Goal: Book appointment/travel/reservation

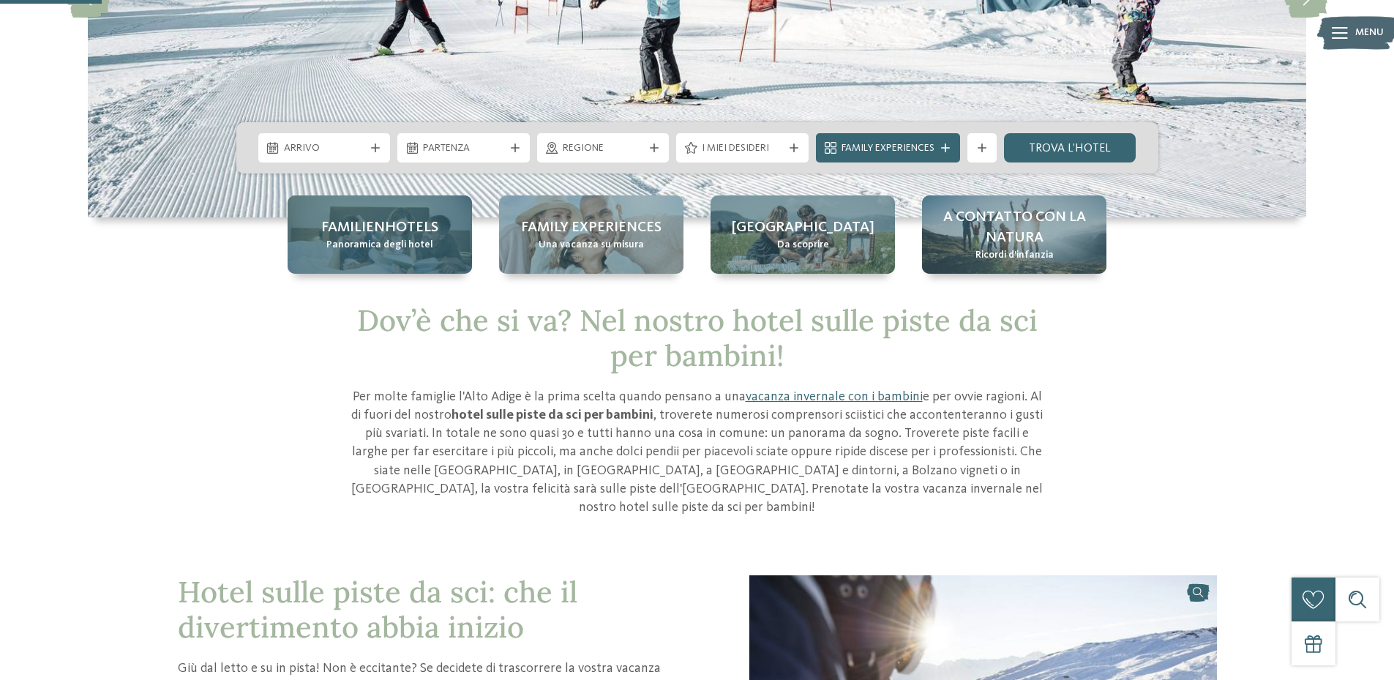
click at [361, 242] on span "Panoramica degli hotel" at bounding box center [379, 245] width 107 height 15
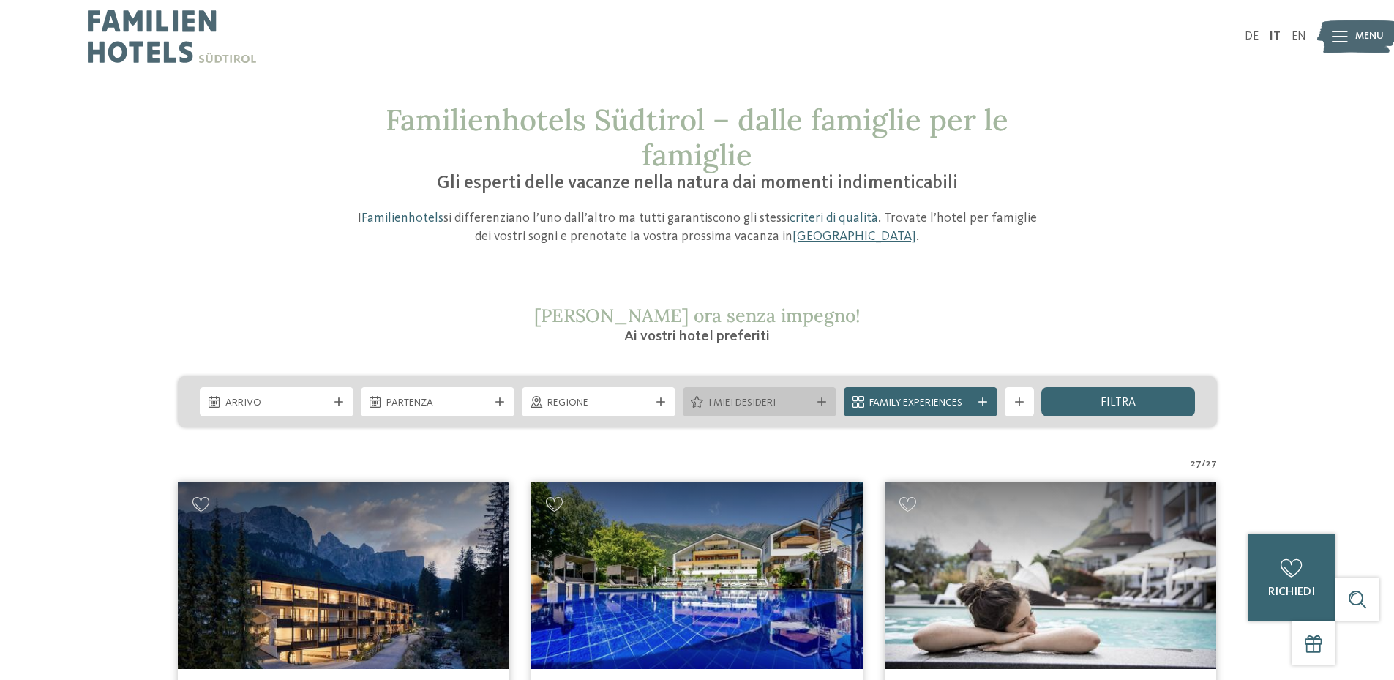
click at [781, 400] on span "I miei desideri" at bounding box center [760, 403] width 102 height 15
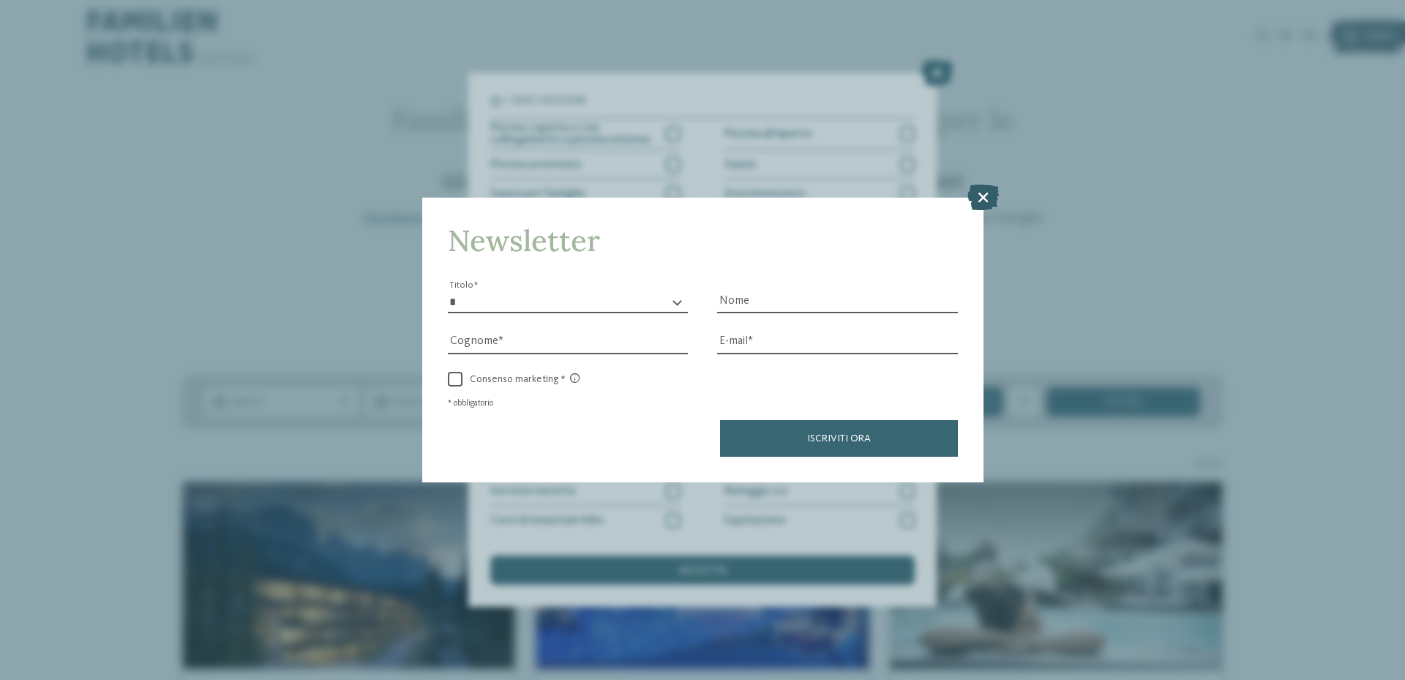
click at [985, 199] on icon at bounding box center [983, 197] width 31 height 26
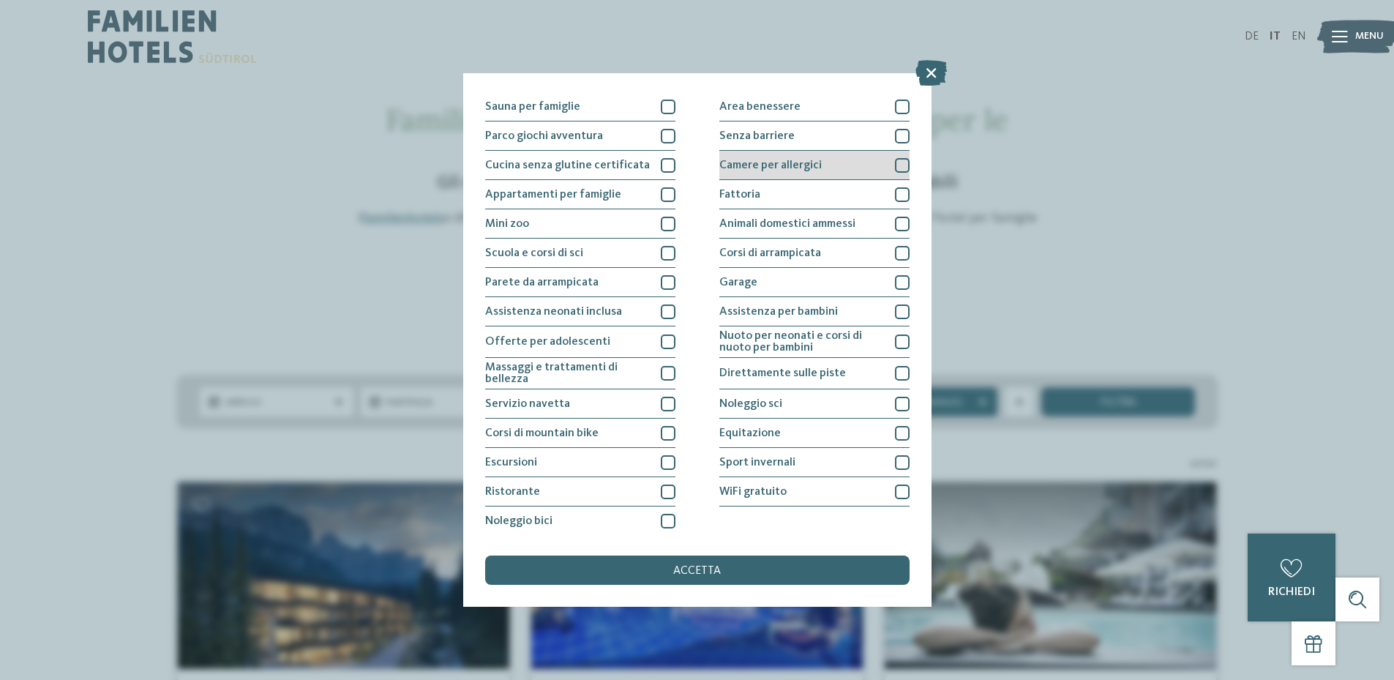
scroll to position [89, 0]
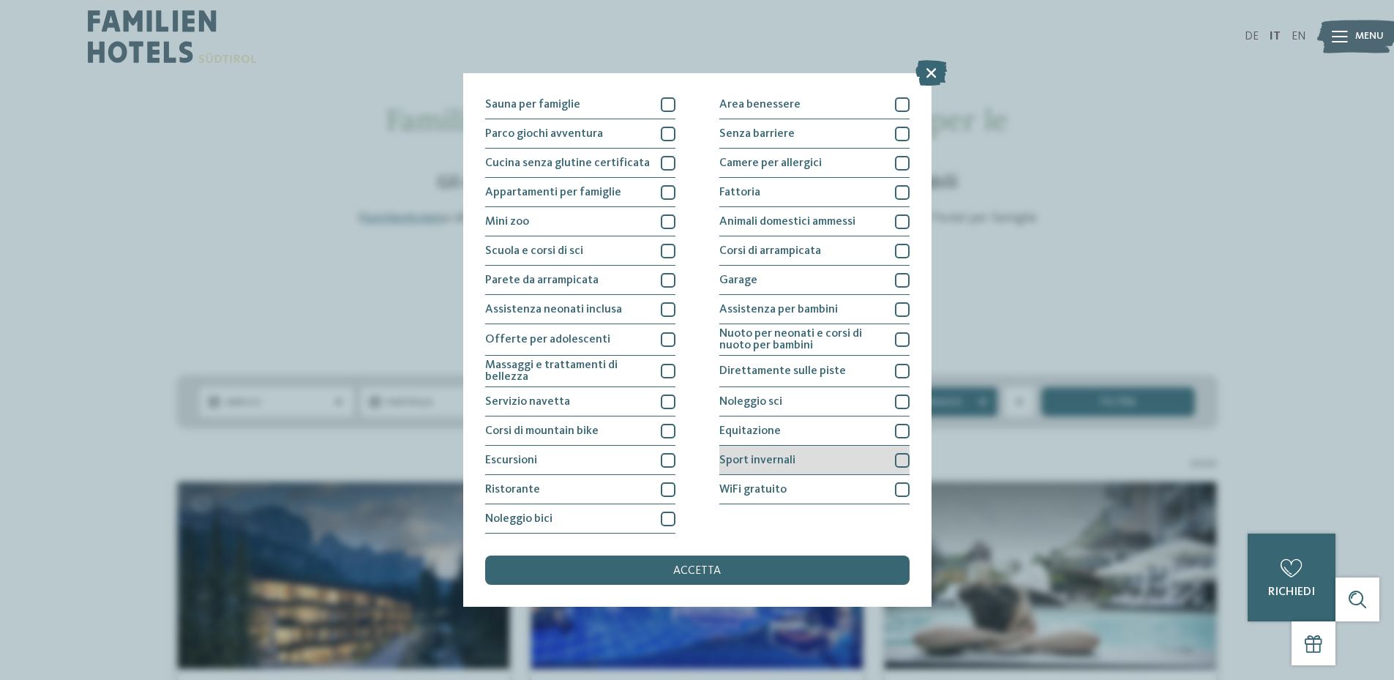
click at [849, 457] on div "Sport invernali" at bounding box center [815, 460] width 190 height 29
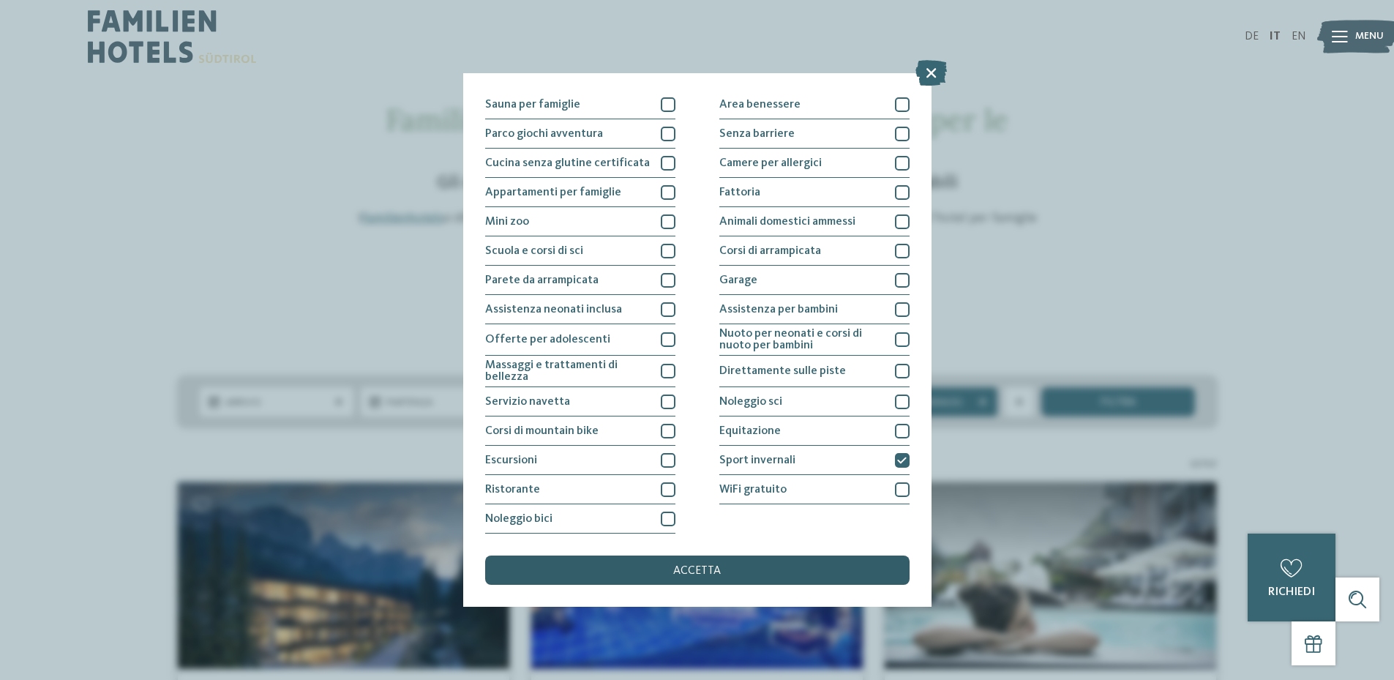
click at [771, 577] on div "accetta" at bounding box center [697, 570] width 425 height 29
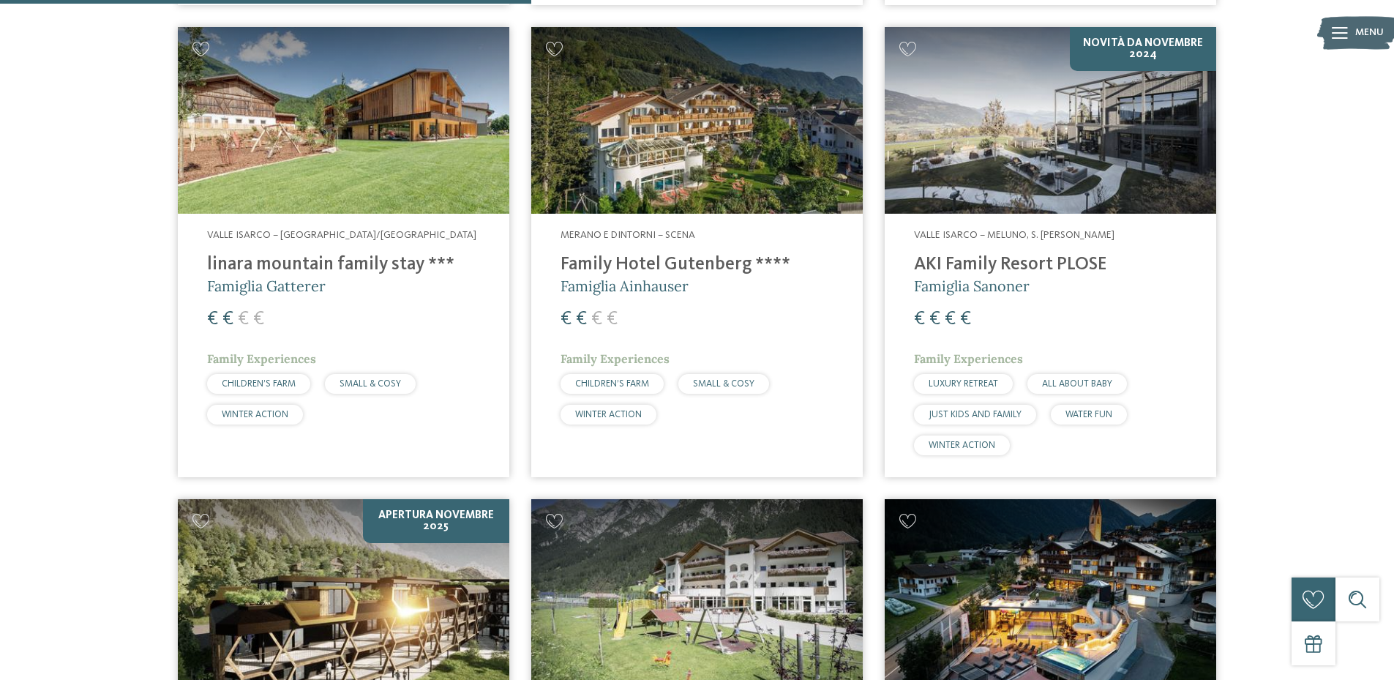
scroll to position [1359, 0]
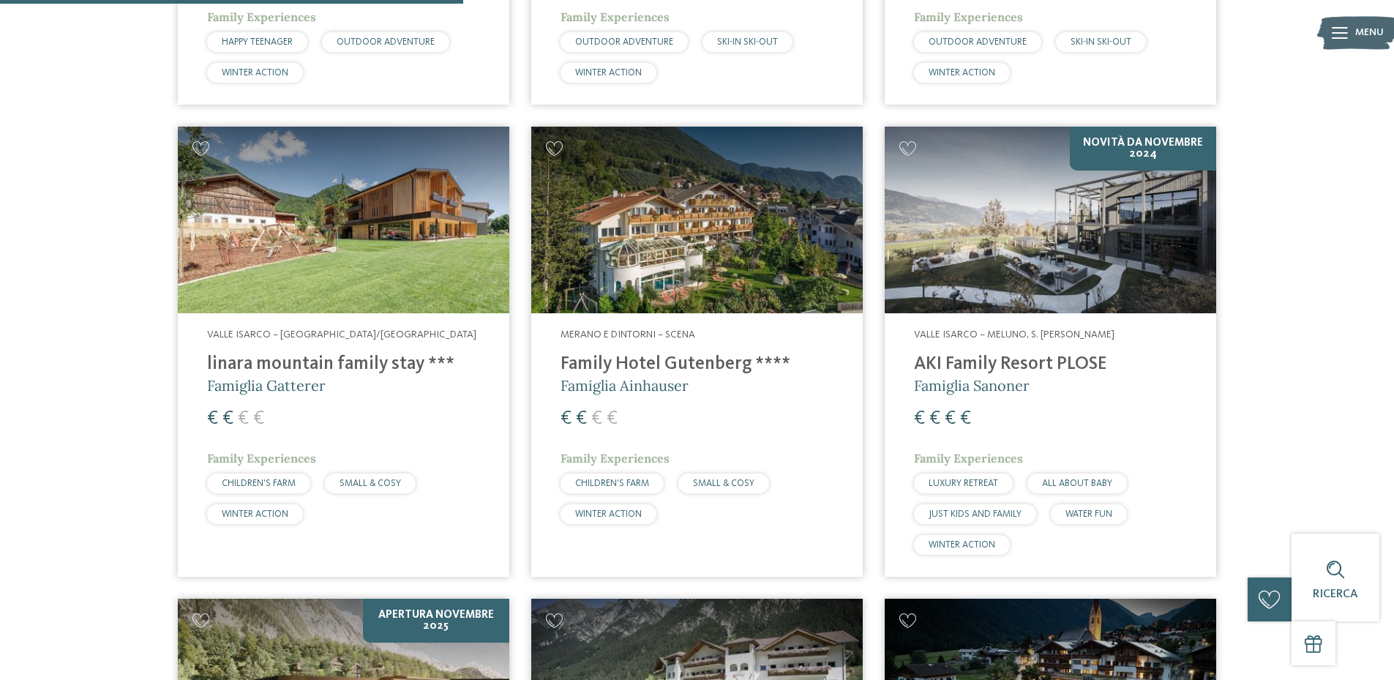
click at [310, 365] on h4 "linara mountain family stay ***" at bounding box center [343, 365] width 273 height 22
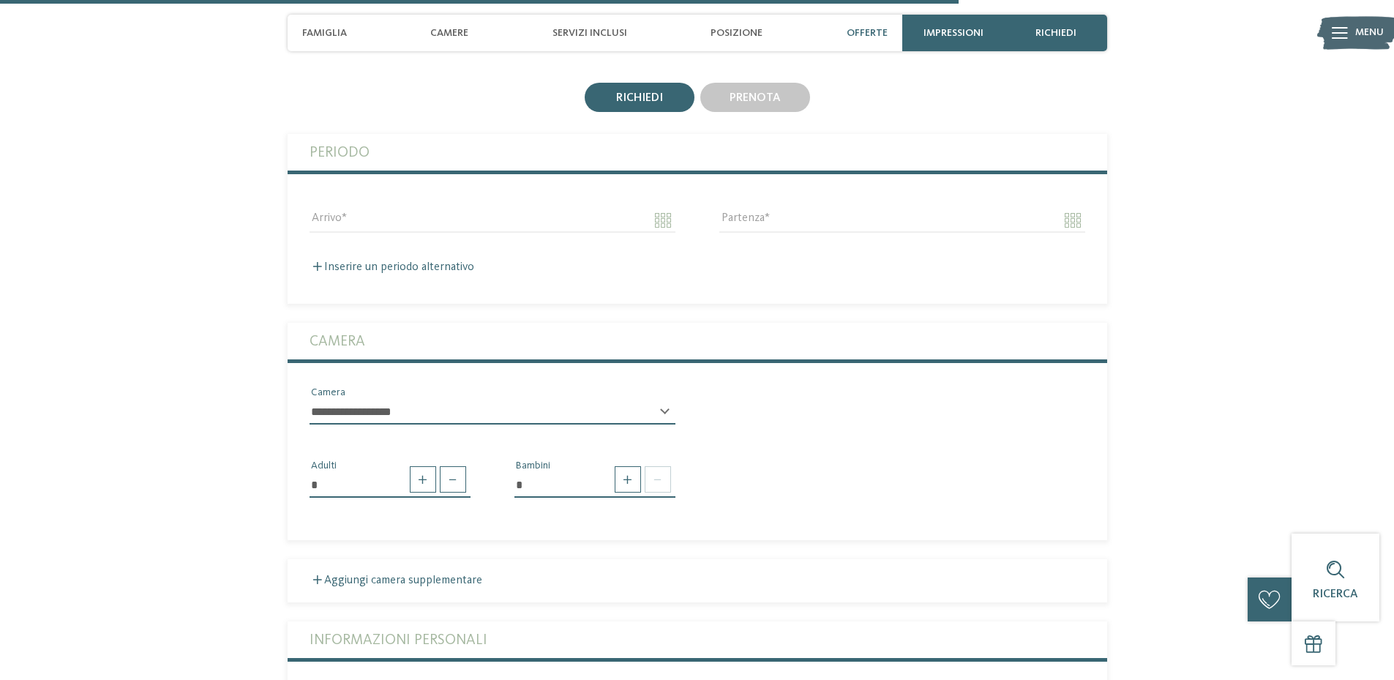
scroll to position [3514, 0]
